Goal: Transaction & Acquisition: Purchase product/service

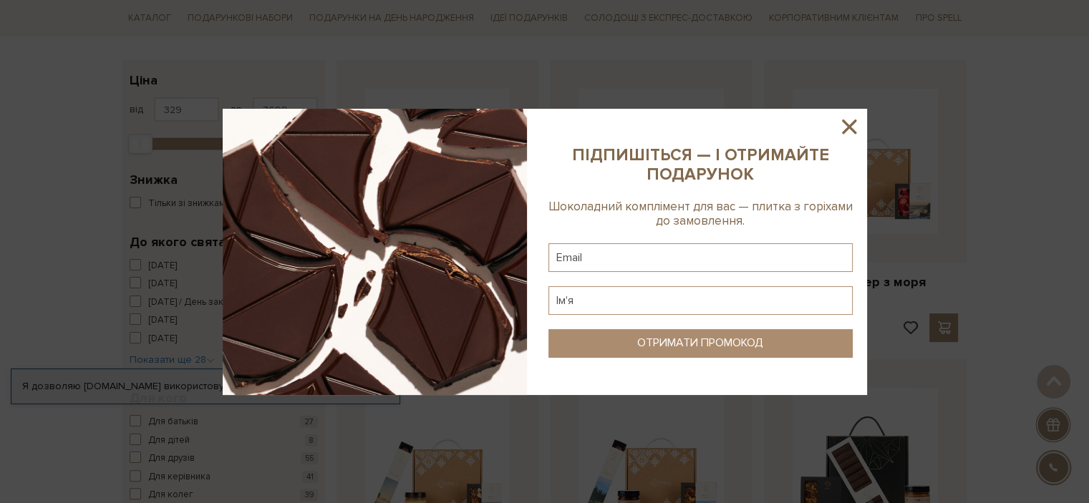
click at [839, 125] on icon at bounding box center [849, 127] width 24 height 24
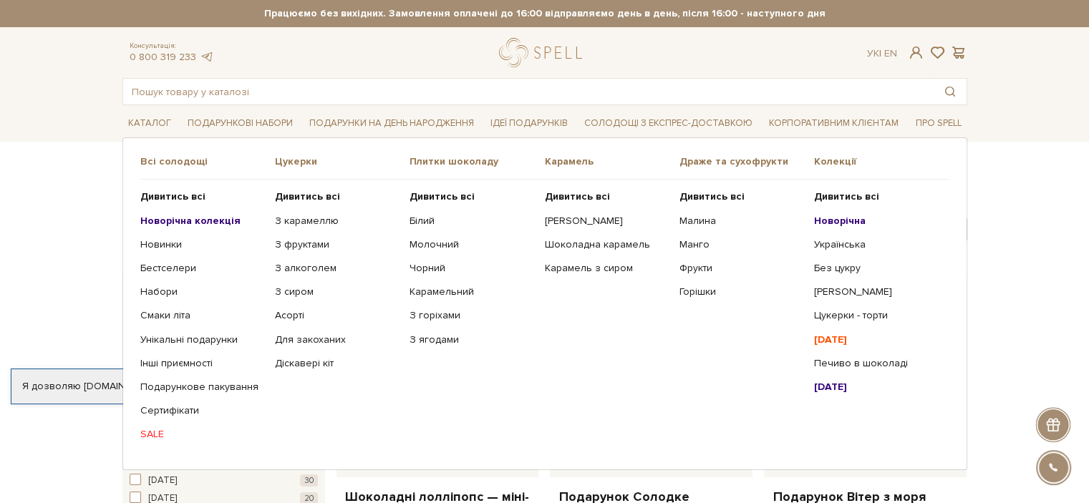
click at [213, 219] on b "Новорічна колекція" at bounding box center [190, 221] width 100 height 12
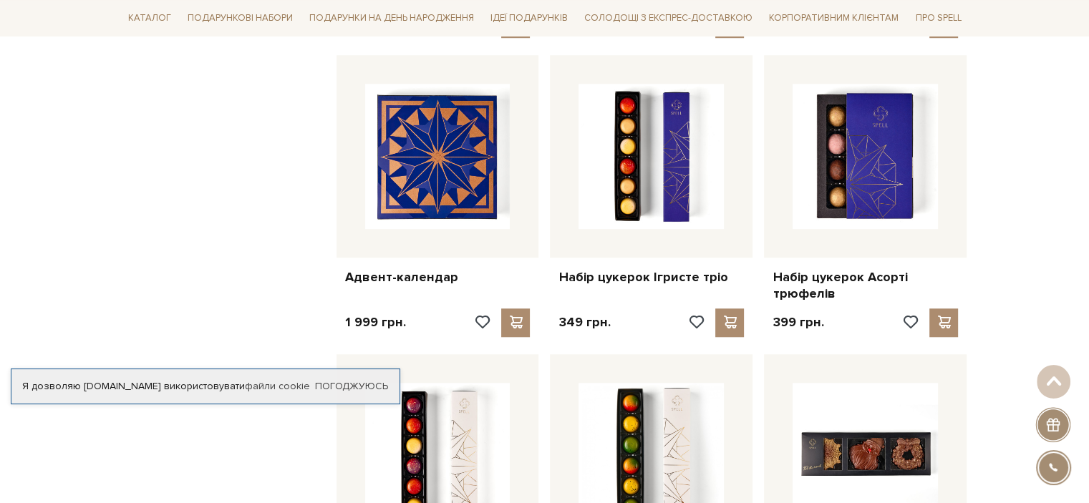
scroll to position [1217, 0]
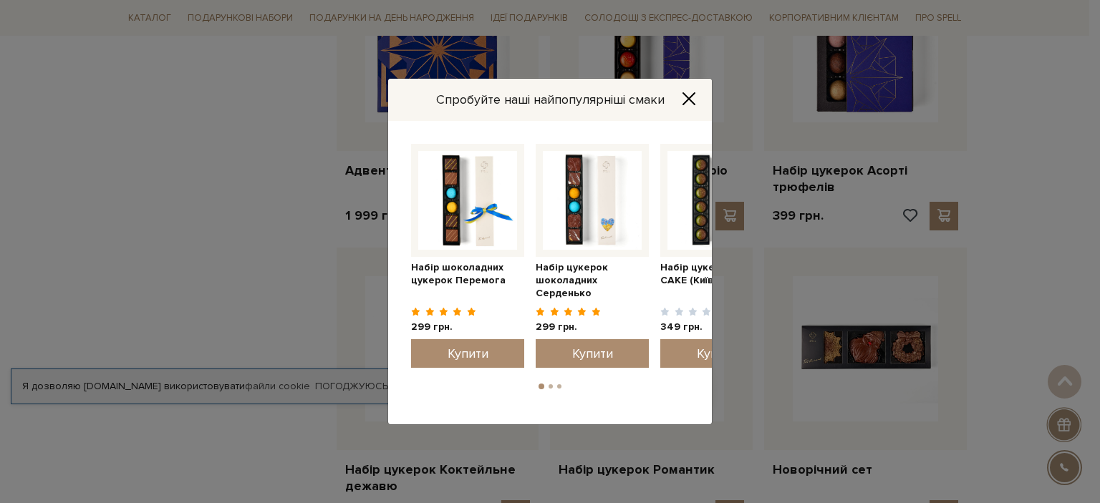
click at [684, 98] on icon "Close" at bounding box center [689, 99] width 14 height 14
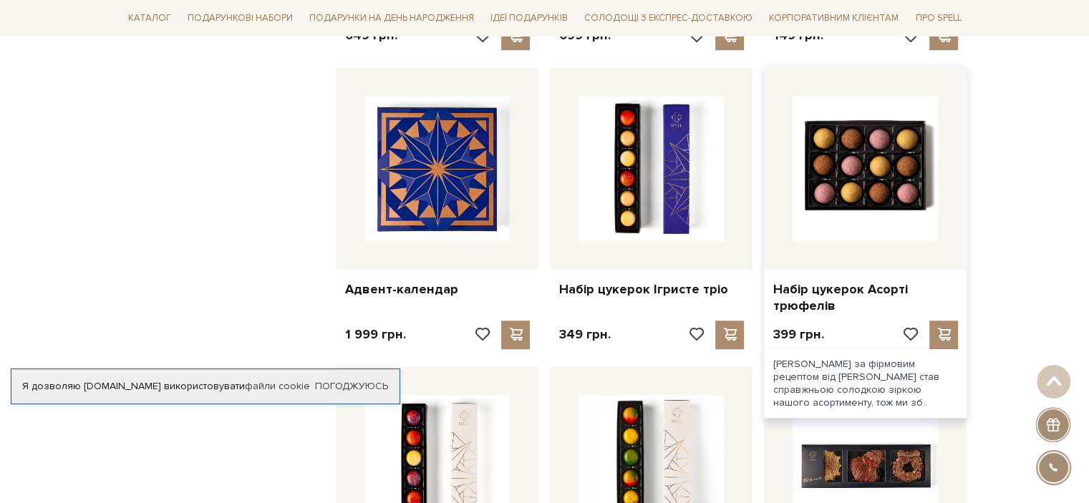
scroll to position [1074, 0]
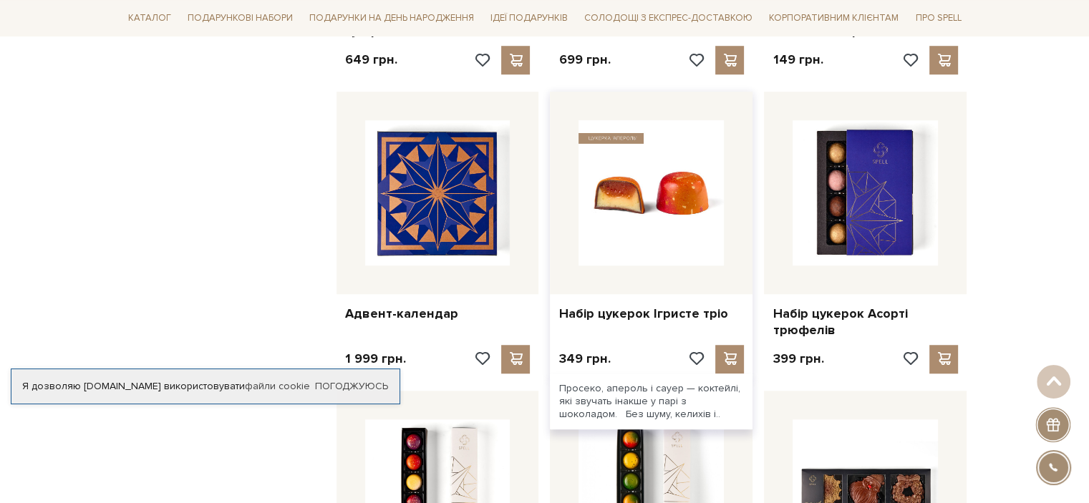
click at [675, 201] on img at bounding box center [651, 192] width 145 height 145
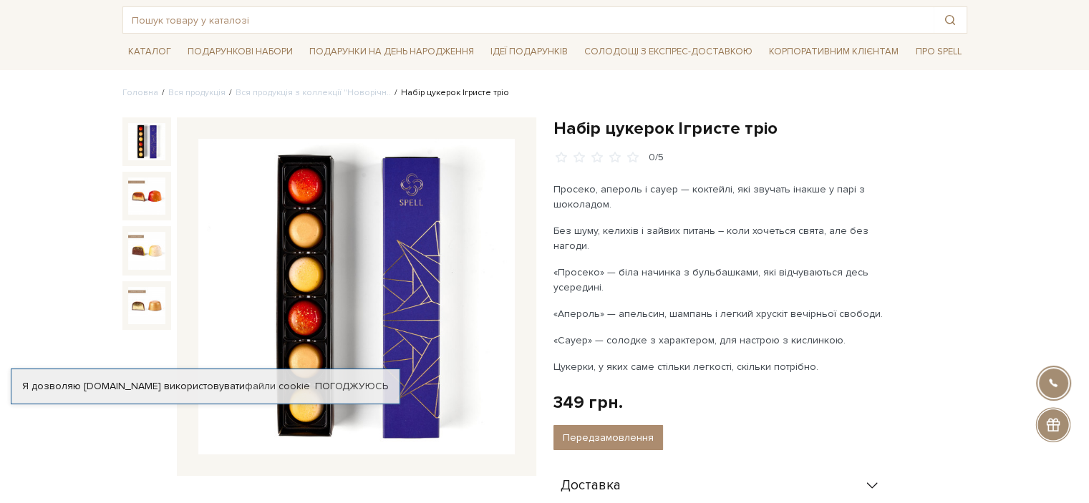
scroll to position [143, 0]
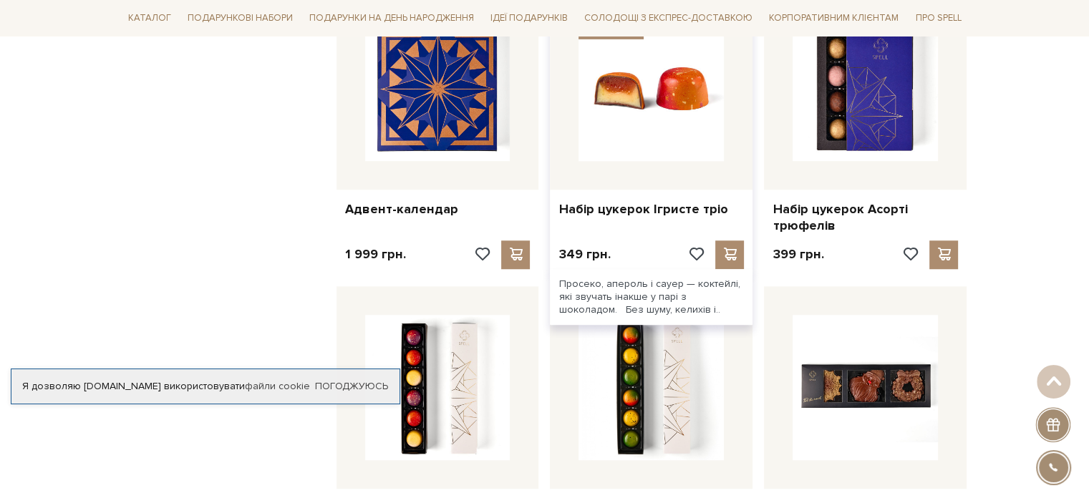
scroll to position [1289, 0]
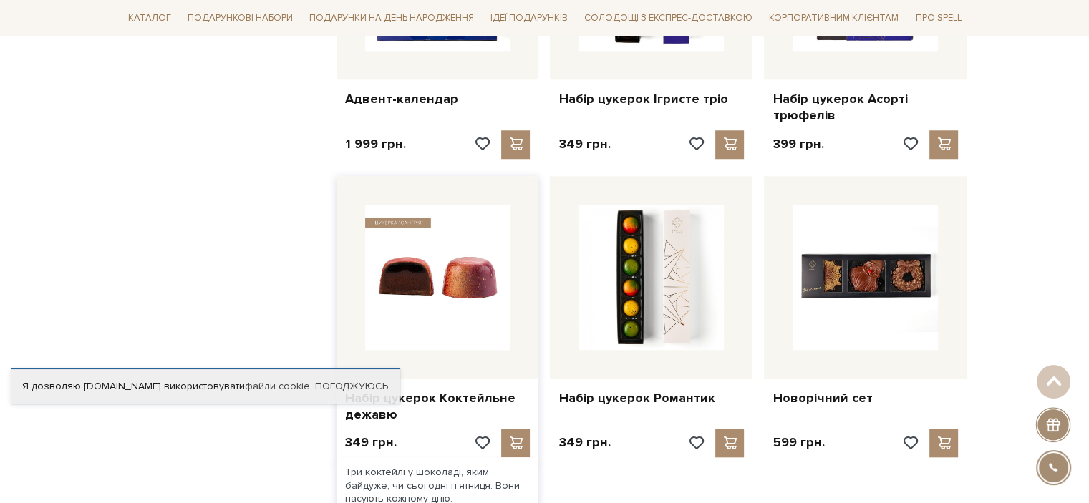
click at [460, 243] on img at bounding box center [437, 277] width 145 height 145
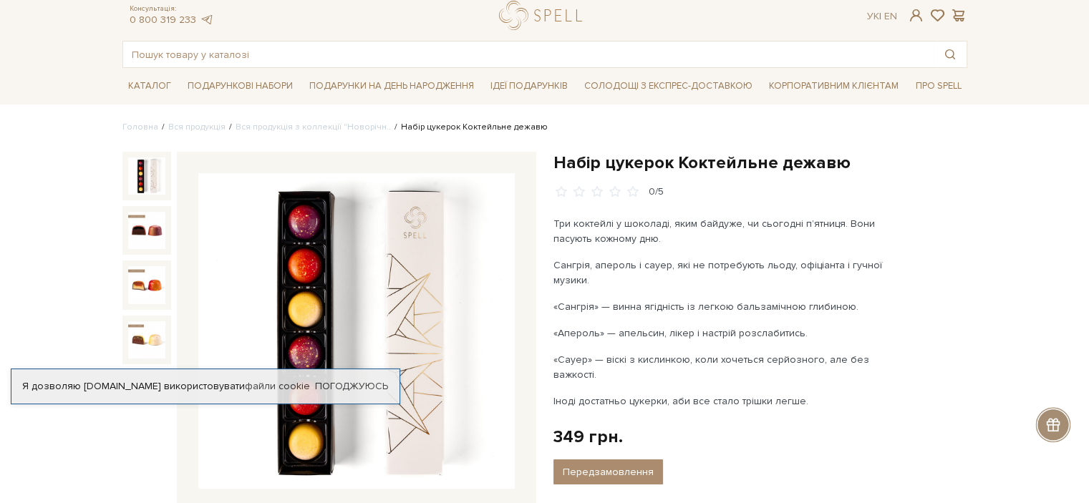
scroll to position [72, 0]
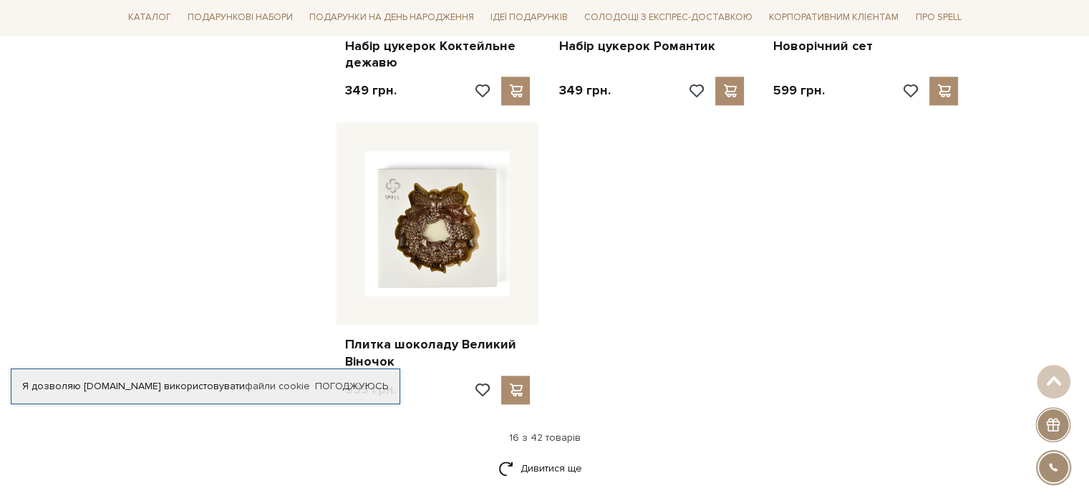
scroll to position [1647, 0]
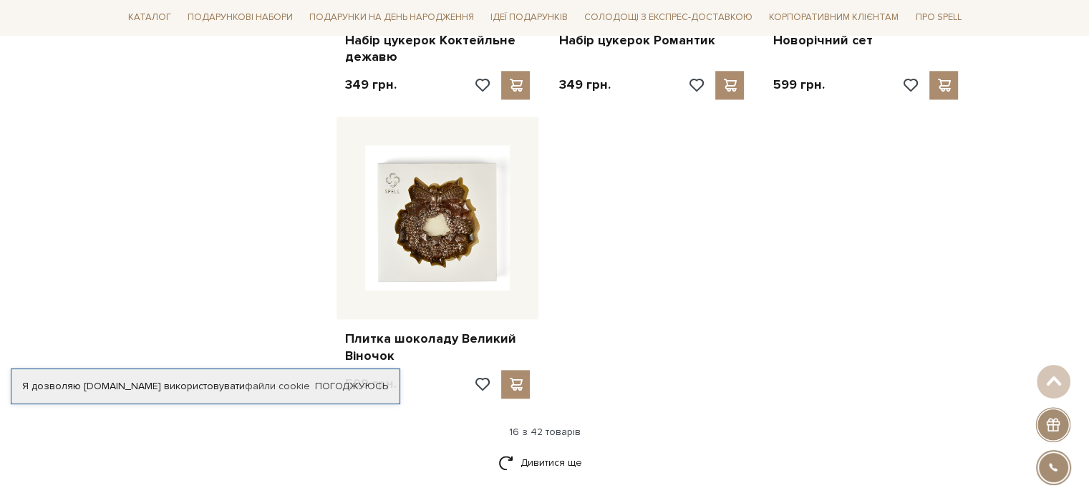
click at [567, 427] on div "16 з 42 товарів" at bounding box center [545, 432] width 856 height 13
click at [561, 463] on link "Дивитися ще" at bounding box center [544, 462] width 93 height 25
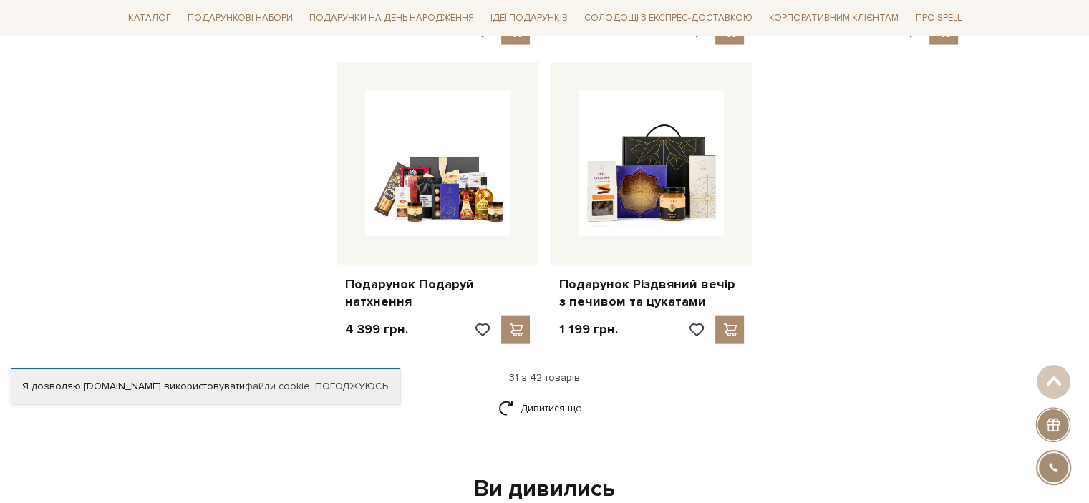
scroll to position [3222, 0]
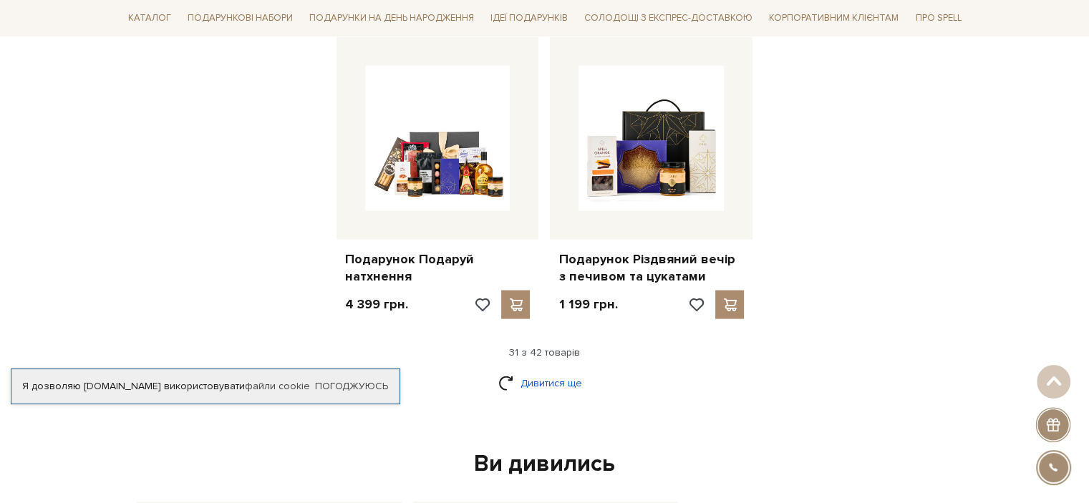
click at [538, 380] on link "Дивитися ще" at bounding box center [544, 383] width 93 height 25
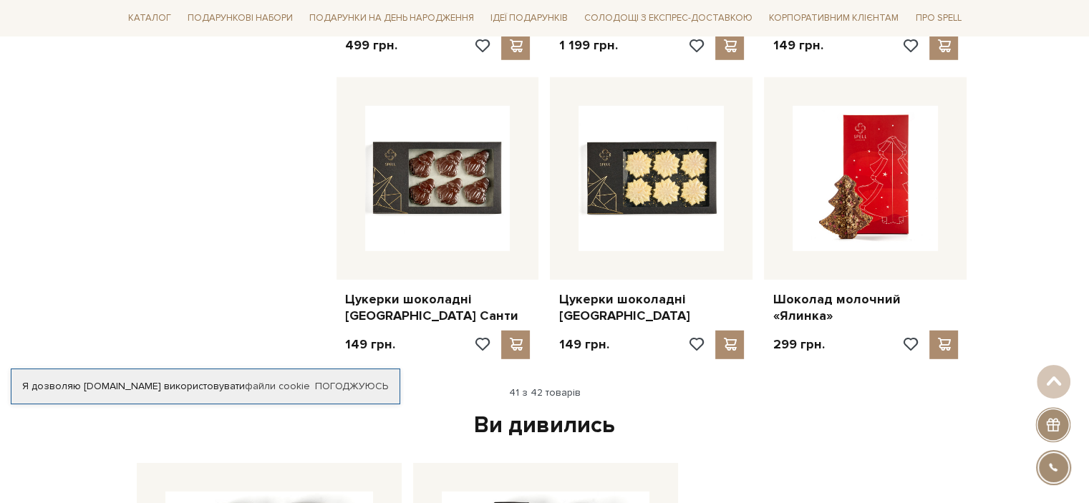
scroll to position [4081, 0]
